Goal: Task Accomplishment & Management: Manage account settings

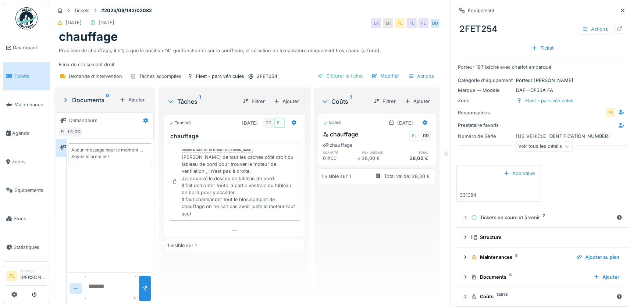
scroll to position [5, 0]
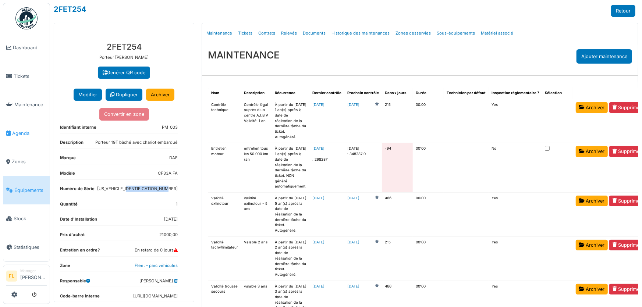
click at [14, 130] on span "Agenda" at bounding box center [29, 133] width 35 height 7
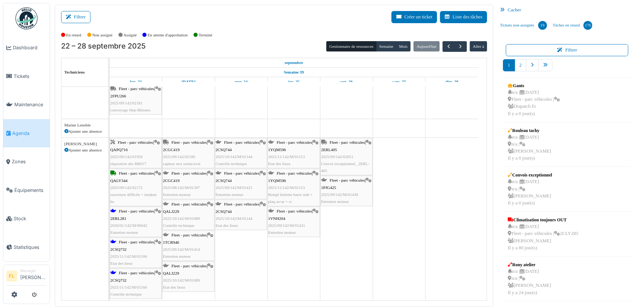
scroll to position [224, 0]
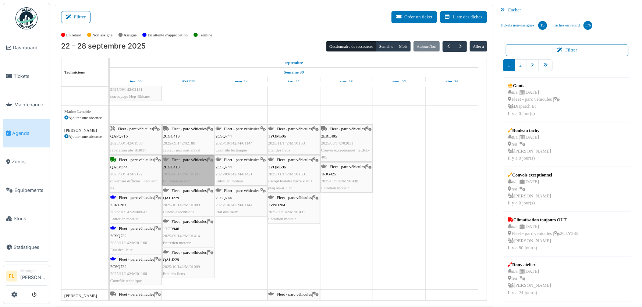
drag, startPoint x: 199, startPoint y: 173, endPoint x: 193, endPoint y: 232, distance: 59.9
click at [193, 232] on div "Fleet - parc véhicules | 1TCR946 2025/09/142/M/01414 Entretien moteur" at bounding box center [188, 232] width 51 height 28
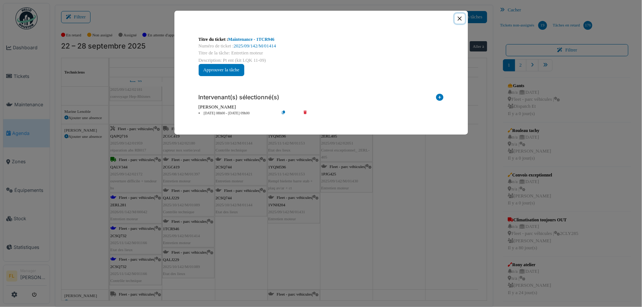
click at [461, 18] on button "Close" at bounding box center [460, 19] width 10 height 10
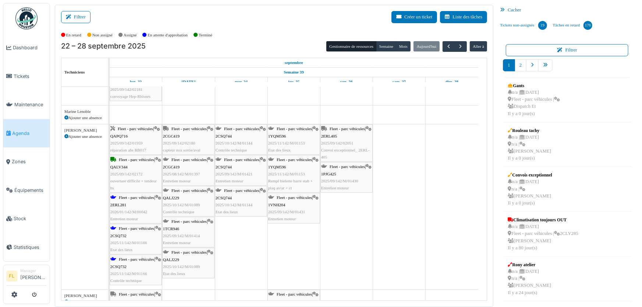
click at [188, 228] on div "Fleet - parc véhicules | 1TCR946 2025/09/142/M/01414 Entretien moteur" at bounding box center [188, 232] width 51 height 28
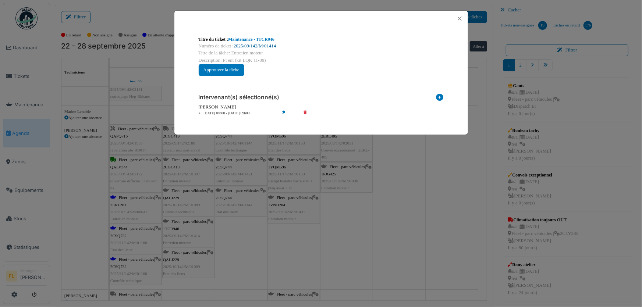
click at [275, 44] on link "2025/09/142/M/01414" at bounding box center [255, 45] width 42 height 5
click at [458, 17] on button "Close" at bounding box center [460, 19] width 10 height 10
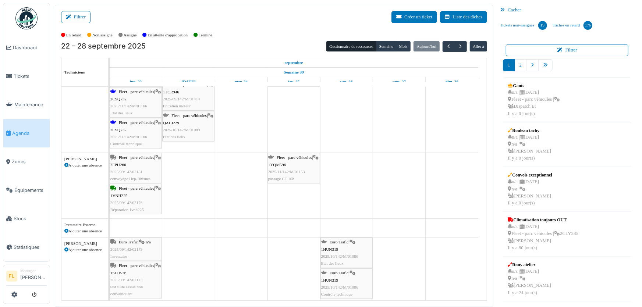
scroll to position [394, 0]
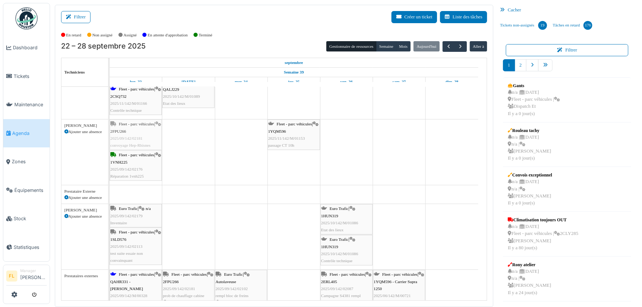
drag, startPoint x: 147, startPoint y: 142, endPoint x: 170, endPoint y: 136, distance: 23.2
click at [170, 136] on div "Maladie Fleet - parc véhicules | 2CES703 2025/09/142/02153 Finalisation travail…" at bounding box center [298, 45] width 377 height 707
click at [152, 137] on div "Fleet - parc véhicules | 2FPU266 2025/09/142/02181 convoyage Hep-Rhisnes" at bounding box center [135, 135] width 51 height 28
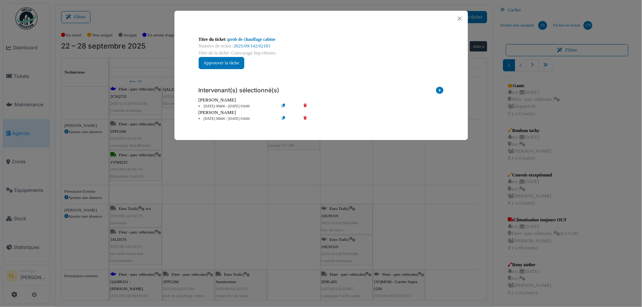
click at [307, 107] on icon at bounding box center [310, 107] width 21 height 6
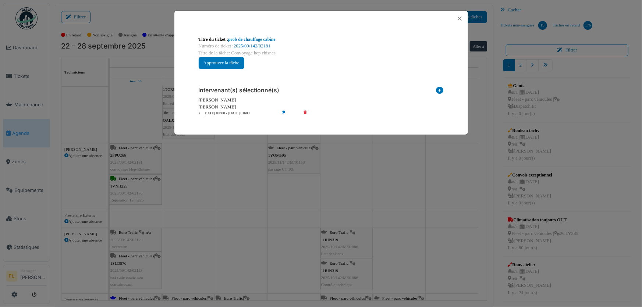
click at [305, 111] on icon at bounding box center [310, 114] width 21 height 6
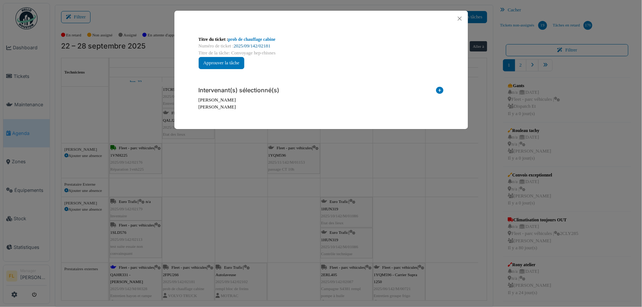
click at [266, 45] on link "2025/09/142/02181" at bounding box center [252, 45] width 37 height 5
click at [458, 19] on button "Close" at bounding box center [460, 19] width 10 height 10
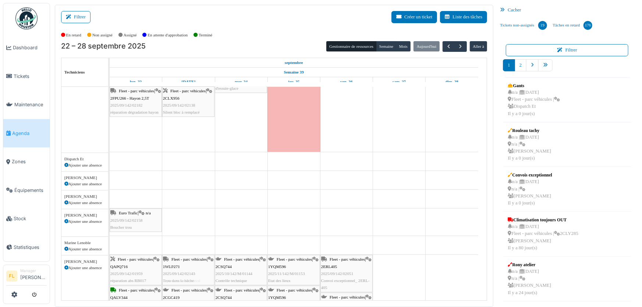
scroll to position [66, 0]
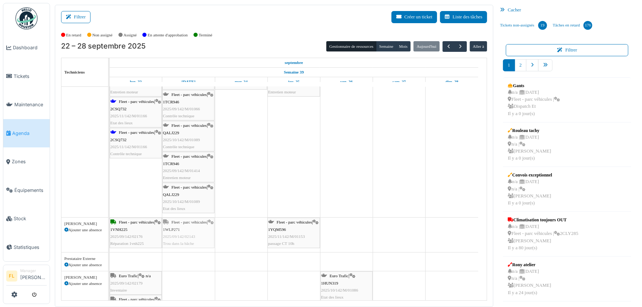
drag, startPoint x: 200, startPoint y: 186, endPoint x: 193, endPoint y: 238, distance: 52.0
click at [193, 238] on tbody "Maladie Fleet - parc véhicules | 2CES703 2025/09/142/02153 Finalisation travail…" at bounding box center [294, 117] width 369 height 700
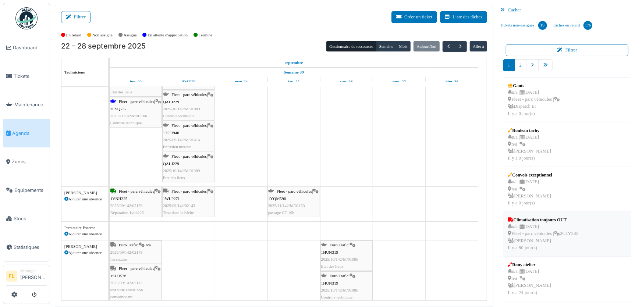
click at [557, 213] on li "Climatisation toujours OUT n/a | 11/07/2025 Fleet - parc véhicules | 2CLY285 Fr…" at bounding box center [567, 234] width 128 height 45
click at [547, 211] on li "Convois exceptionnel n/a | 29/09/2025 n/a | Frédéric Lanoy Il y a 0 jour(s)" at bounding box center [567, 189] width 128 height 45
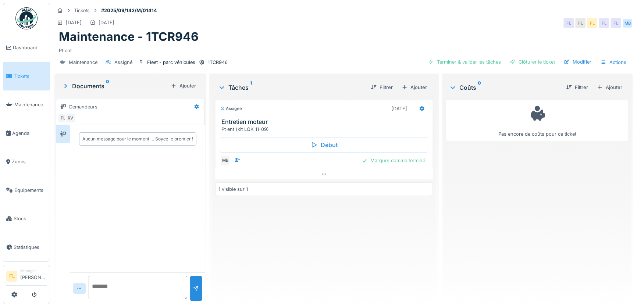
click at [217, 62] on div "1TCR946" at bounding box center [218, 62] width 20 height 7
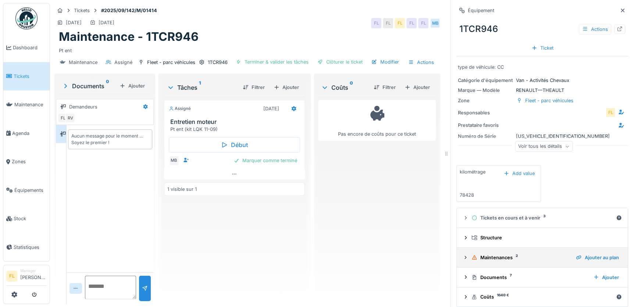
click at [495, 257] on div "Maintenances 2" at bounding box center [521, 257] width 99 height 7
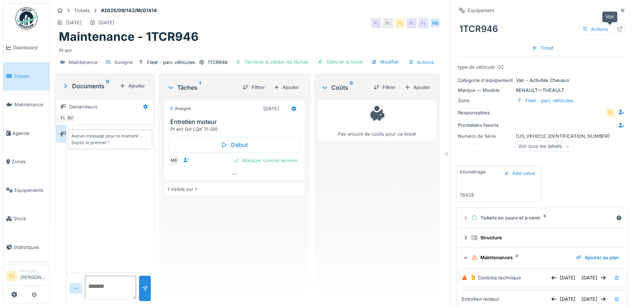
click at [617, 28] on icon at bounding box center [620, 28] width 6 height 5
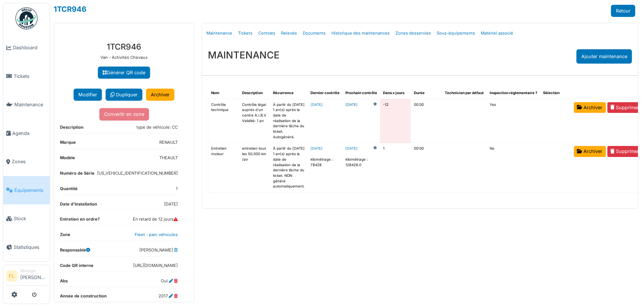
click at [352, 105] on link "[DATE]" at bounding box center [351, 105] width 12 height 6
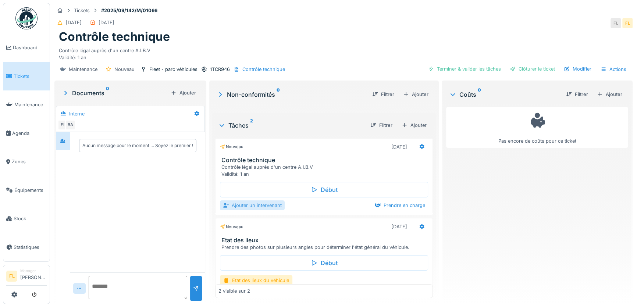
click at [265, 207] on div "Ajouter un intervenant" at bounding box center [252, 205] width 65 height 10
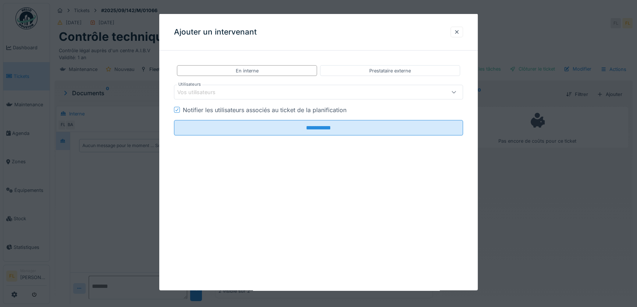
click at [265, 207] on div "**********" at bounding box center [318, 152] width 319 height 277
click at [460, 30] on div at bounding box center [457, 31] width 6 height 7
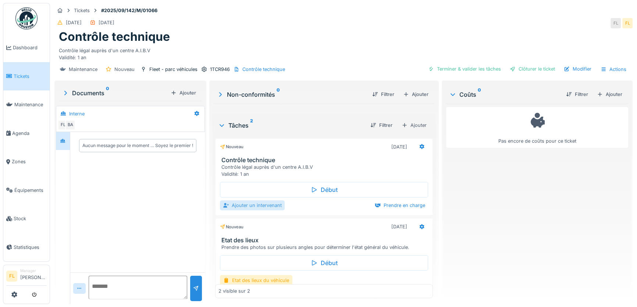
click at [268, 206] on div "Ajouter un intervenant" at bounding box center [252, 205] width 65 height 10
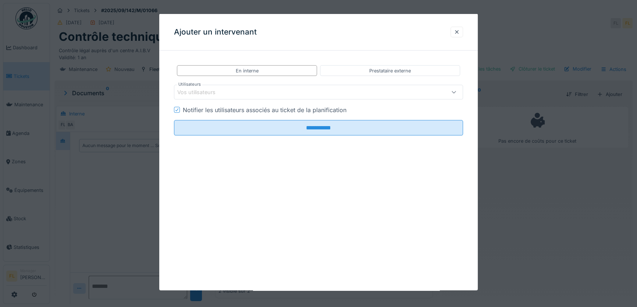
click at [229, 92] on div "Vos utilisateurs" at bounding box center [301, 92] width 248 height 8
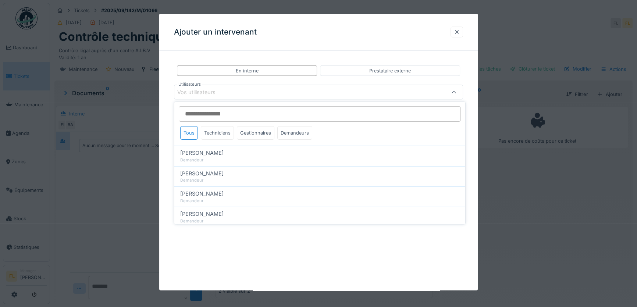
click at [224, 134] on div "Techniciens" at bounding box center [217, 133] width 33 height 14
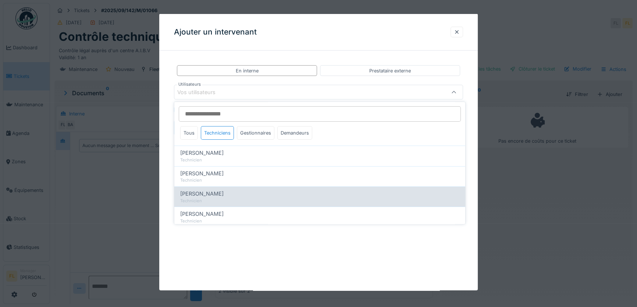
click at [204, 191] on span "[PERSON_NAME]" at bounding box center [201, 194] width 43 height 8
type input "****"
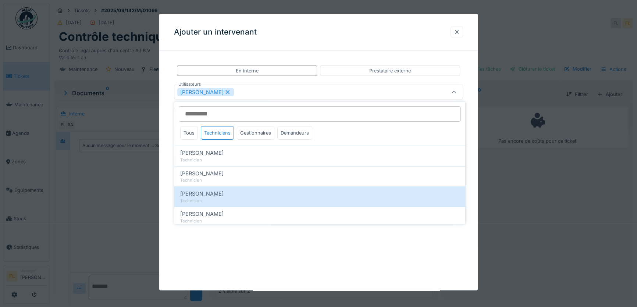
click at [170, 176] on div "**********" at bounding box center [318, 124] width 319 height 134
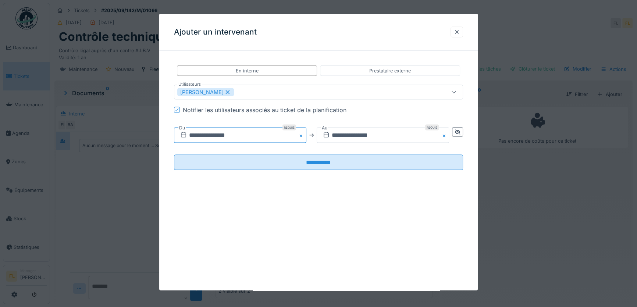
click at [200, 134] on input "**********" at bounding box center [240, 135] width 132 height 15
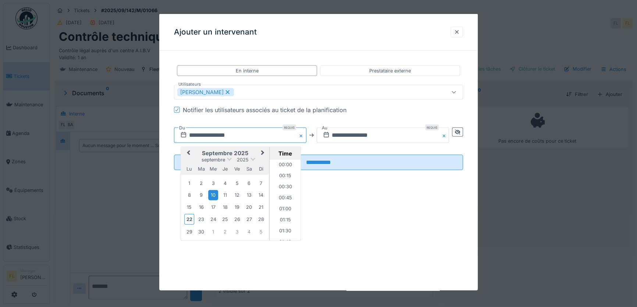
scroll to position [318, 0]
click at [198, 219] on div "23" at bounding box center [201, 219] width 10 height 10
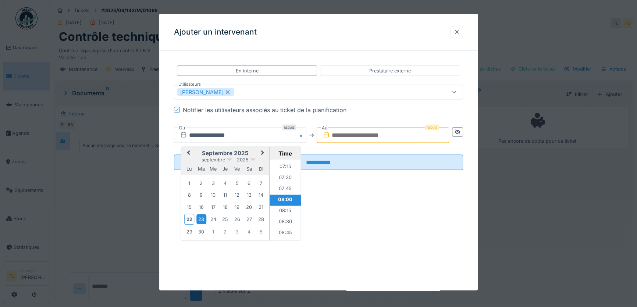
click at [279, 200] on li "08:00" at bounding box center [285, 200] width 31 height 11
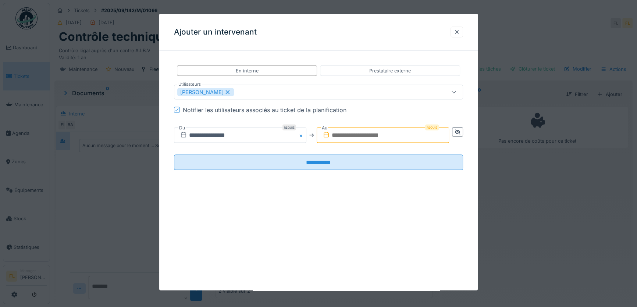
click at [338, 134] on input "text" at bounding box center [383, 135] width 132 height 15
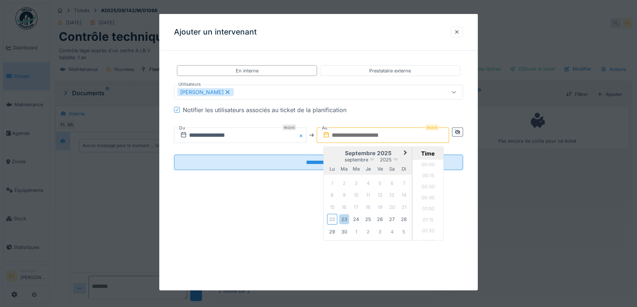
scroll to position [760, 0]
click at [340, 219] on div "23" at bounding box center [344, 219] width 10 height 10
click at [434, 180] on li "17:30" at bounding box center [428, 178] width 31 height 11
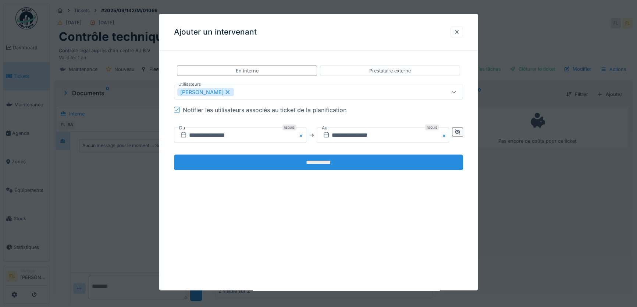
click at [292, 164] on input "**********" at bounding box center [318, 162] width 289 height 15
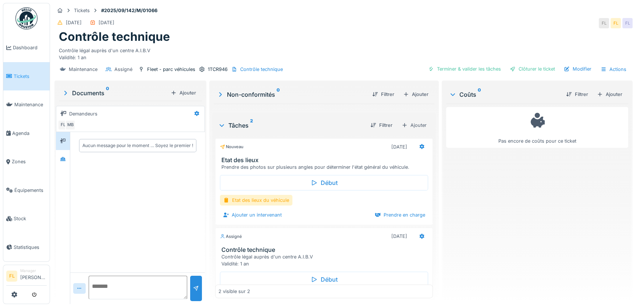
scroll to position [32, 0]
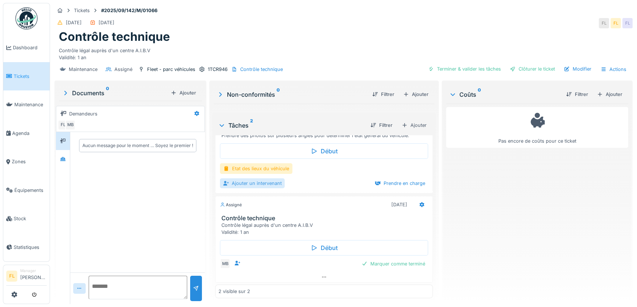
click at [252, 185] on div "Ajouter un intervenant" at bounding box center [252, 183] width 65 height 10
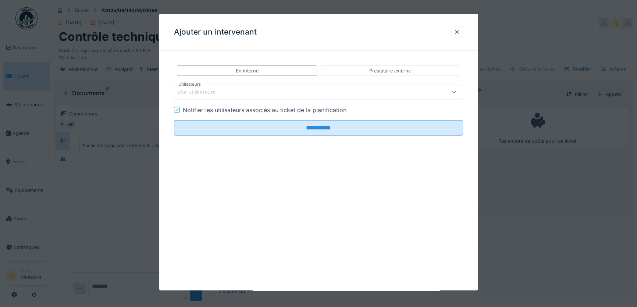
click at [200, 95] on div "Vos utilisateurs" at bounding box center [201, 92] width 49 height 8
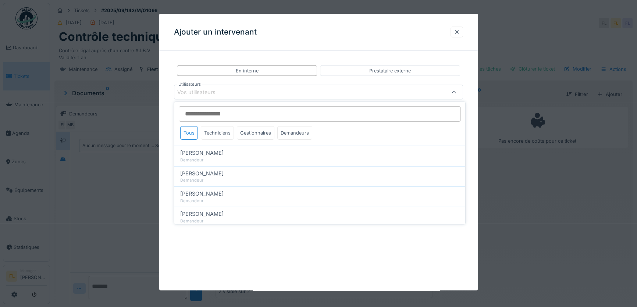
click at [224, 136] on div "Techniciens" at bounding box center [217, 133] width 33 height 14
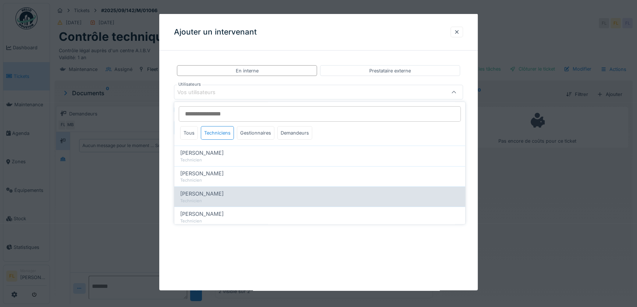
click at [214, 190] on span "[PERSON_NAME]" at bounding box center [201, 194] width 43 height 8
type input "****"
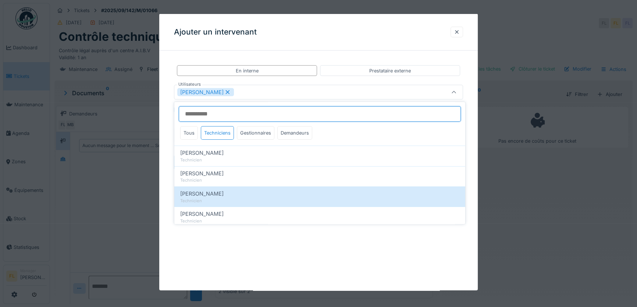
click at [227, 117] on input "Utilisateurs" at bounding box center [320, 113] width 282 height 15
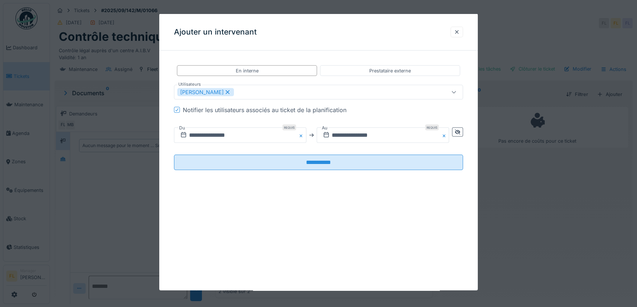
click at [169, 129] on div "**********" at bounding box center [318, 124] width 319 height 134
click at [194, 134] on input "**********" at bounding box center [240, 135] width 132 height 15
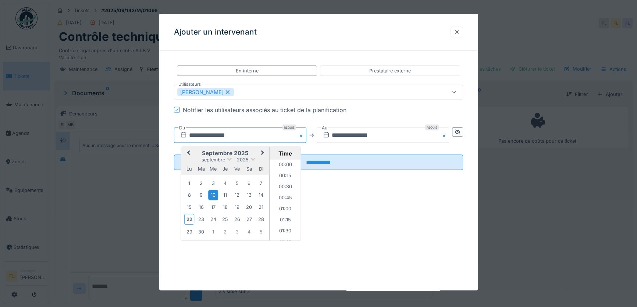
scroll to position [318, 0]
click at [202, 217] on div "23" at bounding box center [201, 219] width 10 height 10
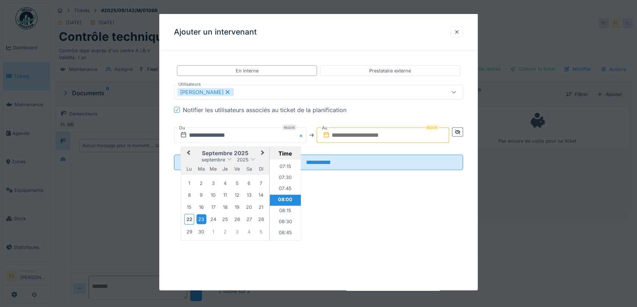
click at [283, 196] on li "08:00" at bounding box center [285, 200] width 31 height 11
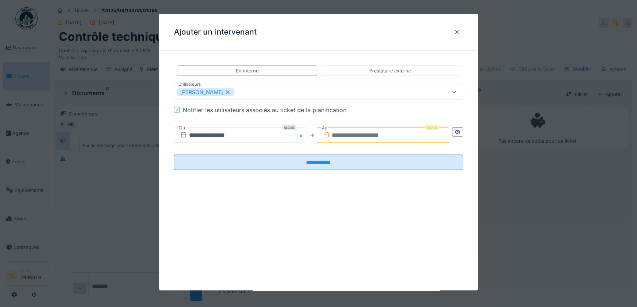
click at [355, 132] on input "text" at bounding box center [383, 135] width 132 height 15
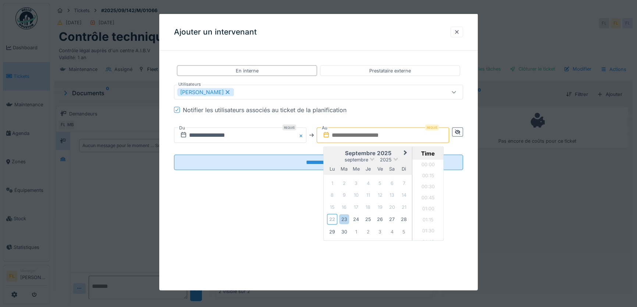
scroll to position [760, 0]
click at [342, 221] on div "23" at bounding box center [344, 219] width 10 height 10
click at [425, 187] on li "17:45" at bounding box center [428, 189] width 31 height 11
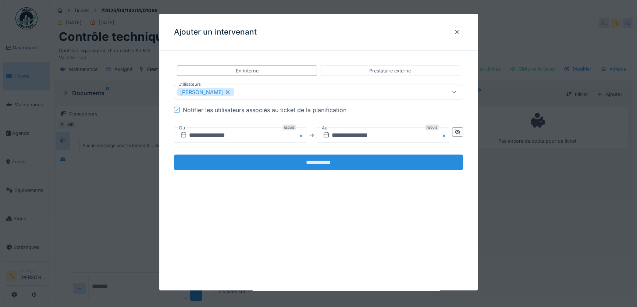
click at [315, 160] on input "**********" at bounding box center [318, 162] width 289 height 15
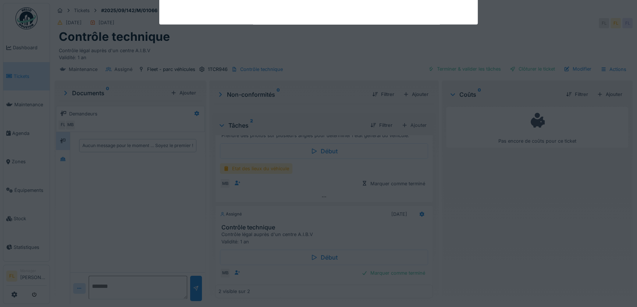
scroll to position [0, 0]
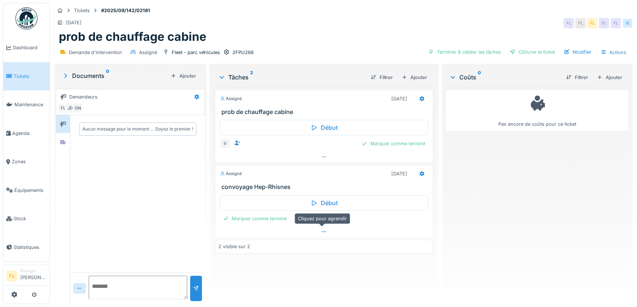
click at [317, 232] on div at bounding box center [324, 232] width 218 height 11
click at [321, 230] on icon at bounding box center [324, 232] width 6 height 5
click at [419, 171] on icon at bounding box center [422, 173] width 6 height 5
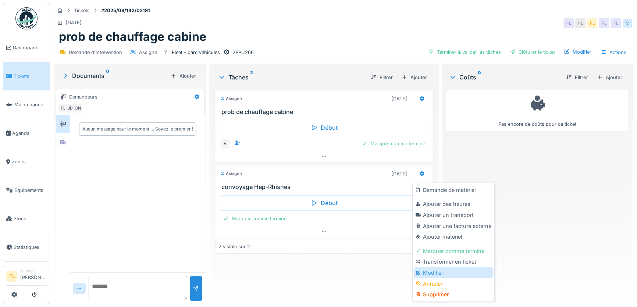
click at [428, 269] on div "Modifier" at bounding box center [453, 272] width 78 height 11
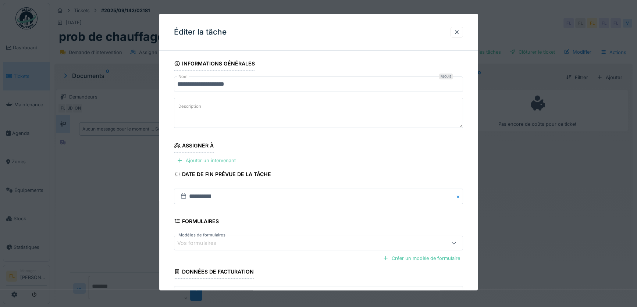
click at [221, 163] on div "Ajouter un intervenant" at bounding box center [206, 161] width 65 height 10
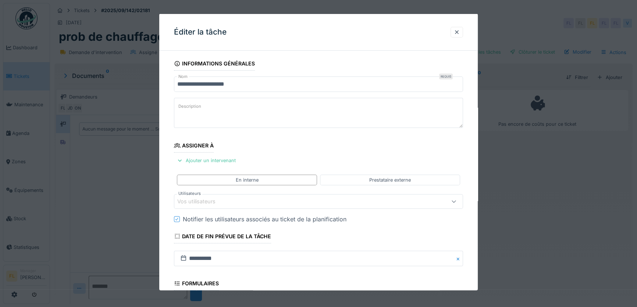
click at [207, 198] on div "Vos utilisateurs" at bounding box center [201, 202] width 49 height 8
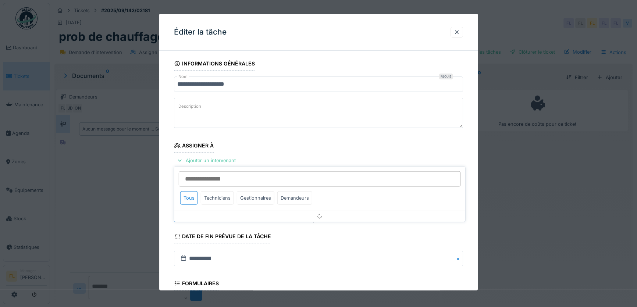
scroll to position [49, 0]
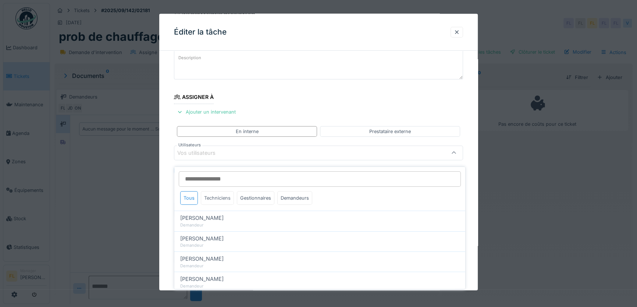
click at [217, 191] on div "Techniciens" at bounding box center [217, 198] width 33 height 14
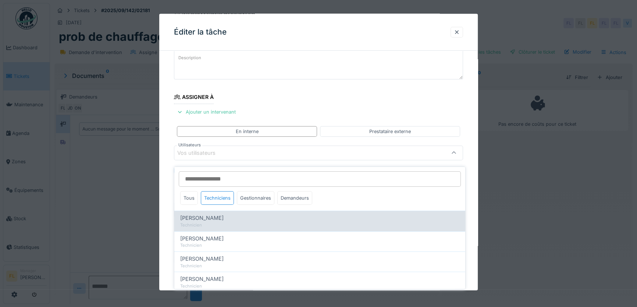
click at [213, 215] on span "[PERSON_NAME]" at bounding box center [201, 218] width 43 height 8
type input "*****"
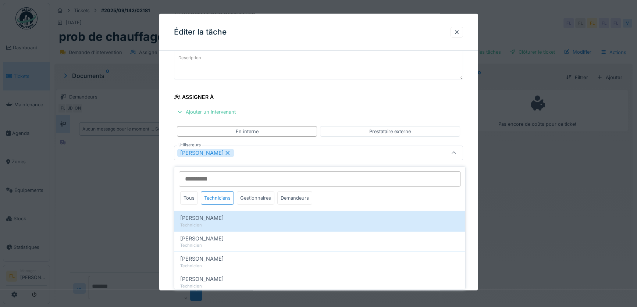
click at [265, 195] on div "Gestionnaires" at bounding box center [256, 198] width 38 height 14
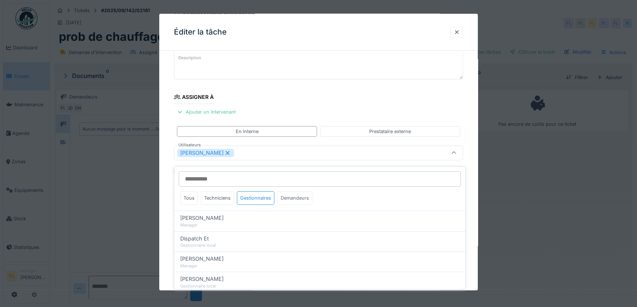
click at [284, 195] on div "Demandeurs" at bounding box center [294, 198] width 35 height 14
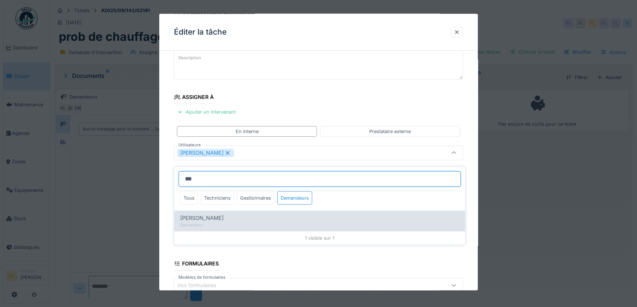
type input "***"
click at [209, 214] on span "[PERSON_NAME]" at bounding box center [201, 218] width 43 height 8
type input "**********"
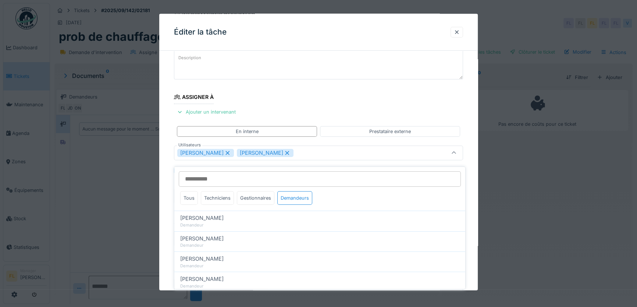
click at [170, 202] on div "**********" at bounding box center [318, 196] width 319 height 377
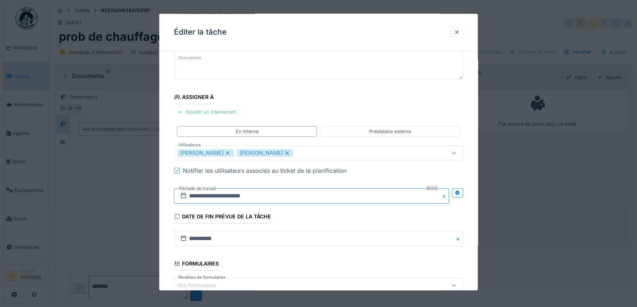
click at [198, 195] on input "**********" at bounding box center [311, 195] width 275 height 15
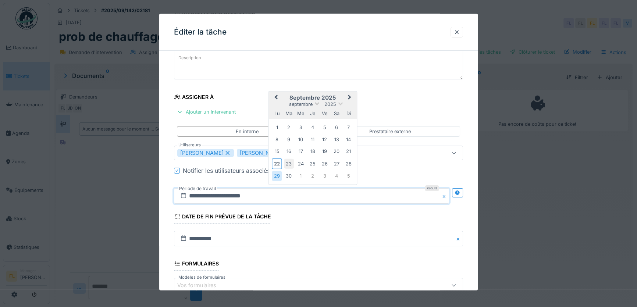
click at [287, 163] on div "23" at bounding box center [289, 164] width 10 height 10
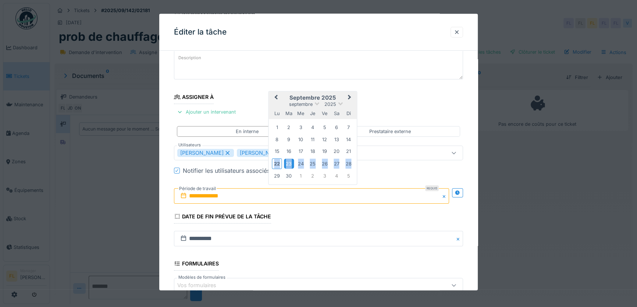
click at [287, 163] on div "23" at bounding box center [289, 164] width 10 height 10
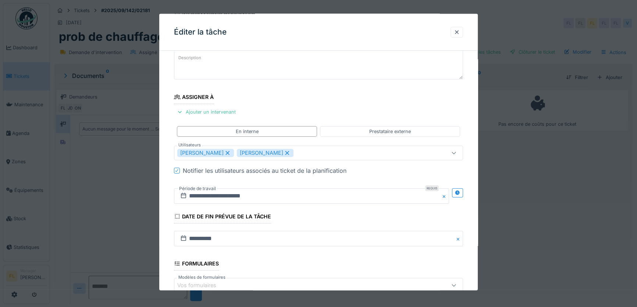
click at [468, 269] on div "**********" at bounding box center [318, 196] width 319 height 377
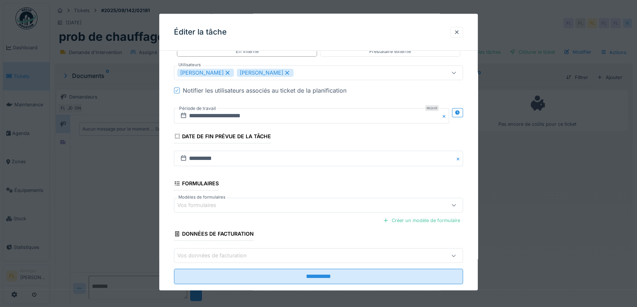
scroll to position [142, 0]
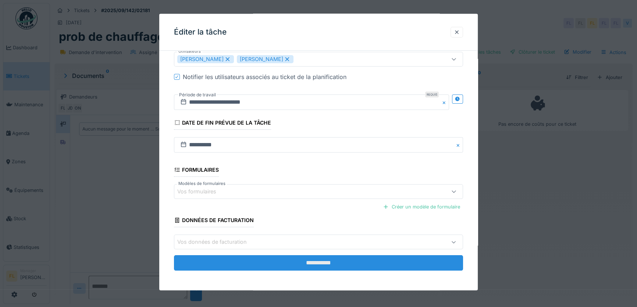
click at [369, 259] on input "**********" at bounding box center [318, 262] width 289 height 15
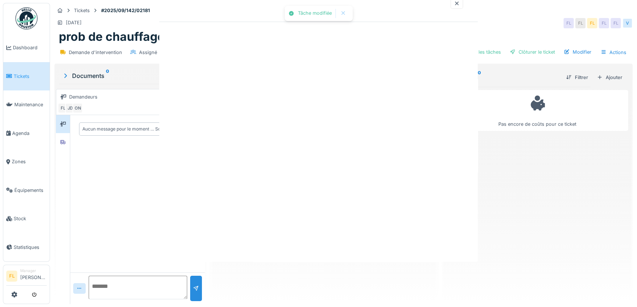
scroll to position [0, 0]
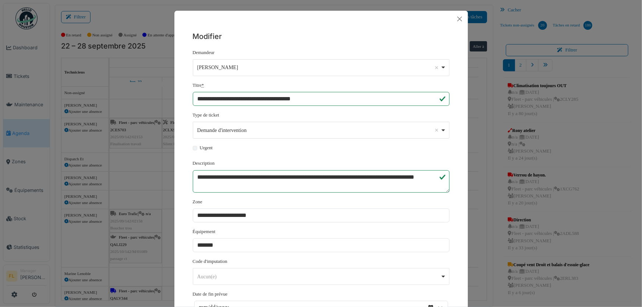
scroll to position [105, 0]
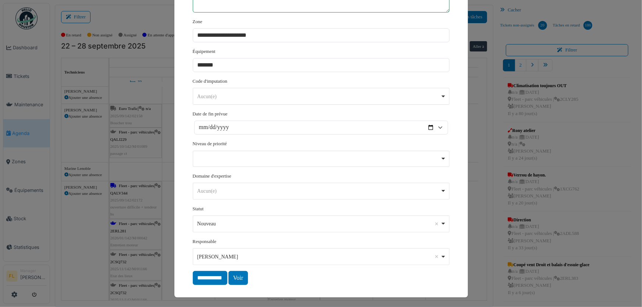
click at [122, 15] on div "**********" at bounding box center [321, 153] width 642 height 307
